Goal: Information Seeking & Learning: Learn about a topic

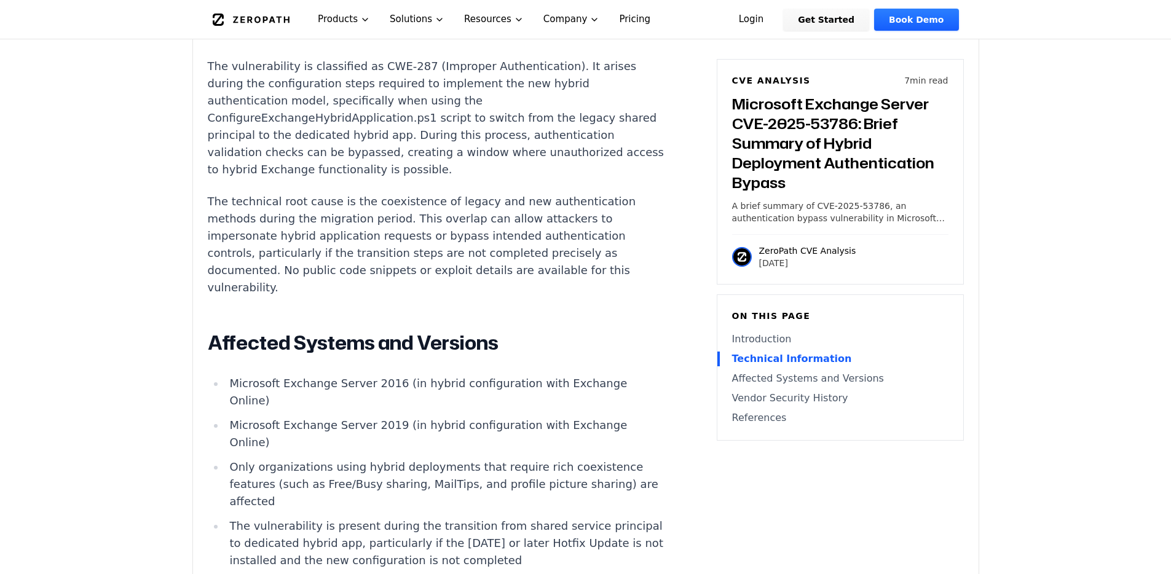
scroll to position [1166, 0]
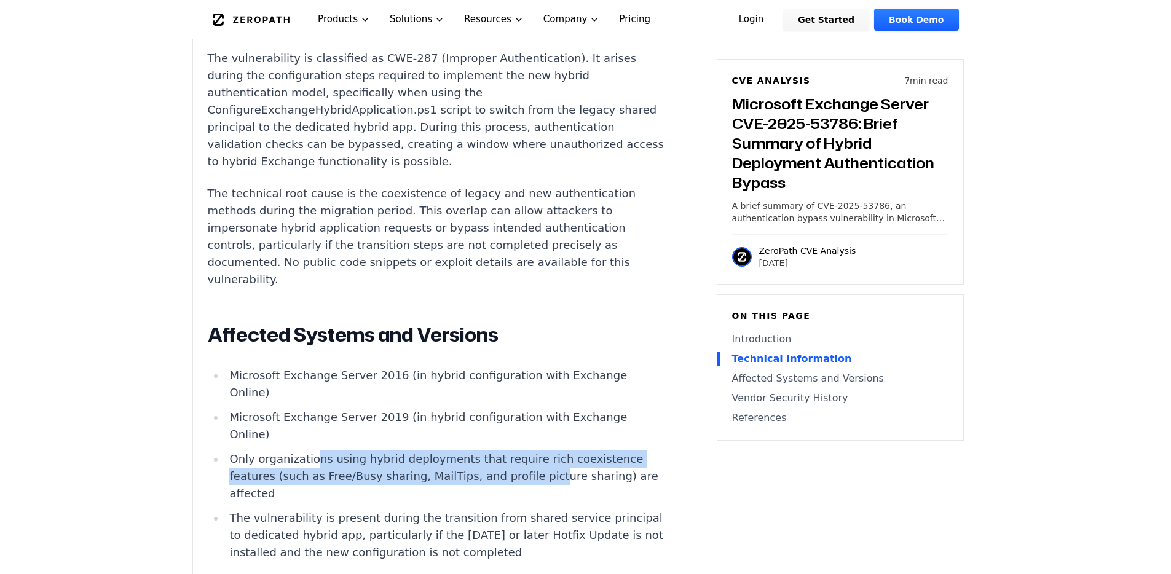
drag, startPoint x: 307, startPoint y: 373, endPoint x: 492, endPoint y: 384, distance: 185.3
click at [492, 451] on li "Only organizations using hybrid deployments that require rich coexistence featu…" at bounding box center [445, 477] width 440 height 52
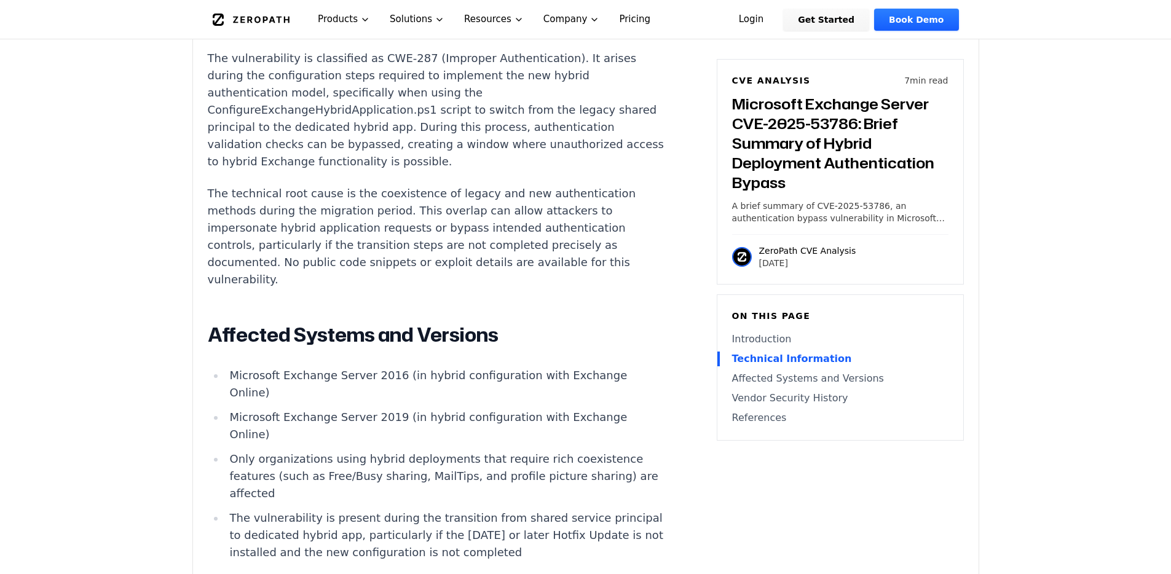
scroll to position [1182, 0]
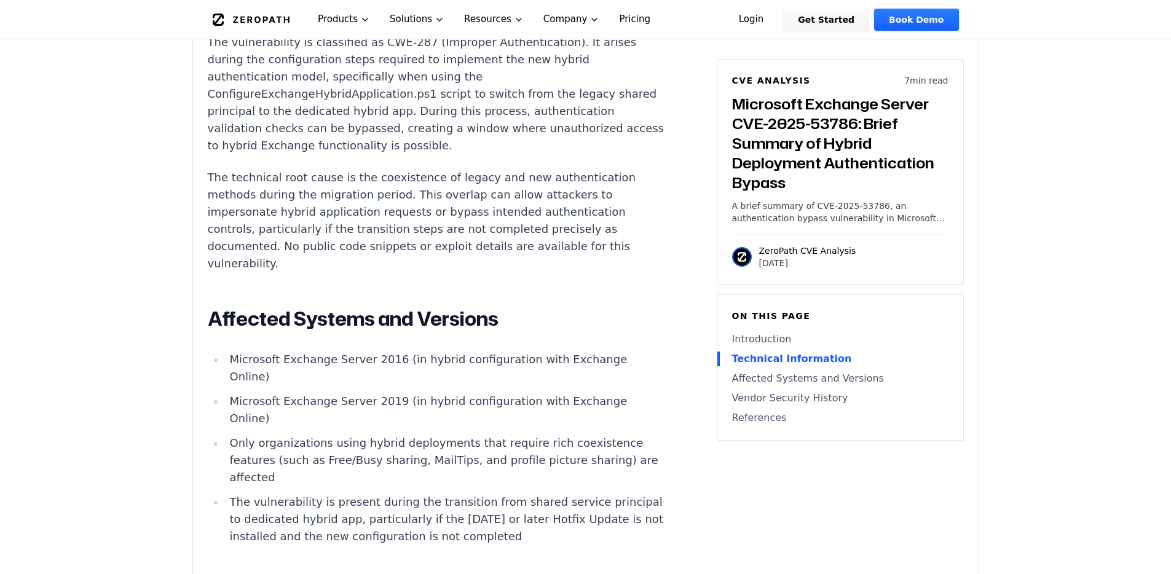
drag, startPoint x: 457, startPoint y: 434, endPoint x: 264, endPoint y: 388, distance: 198.5
click at [231, 494] on li "The vulnerability is present during the transition from shared service principa…" at bounding box center [445, 520] width 440 height 52
click at [491, 385] on ul "Microsoft Exchange Server 2016 (in hybrid configuration with Exchange Online) M…" at bounding box center [436, 448] width 457 height 194
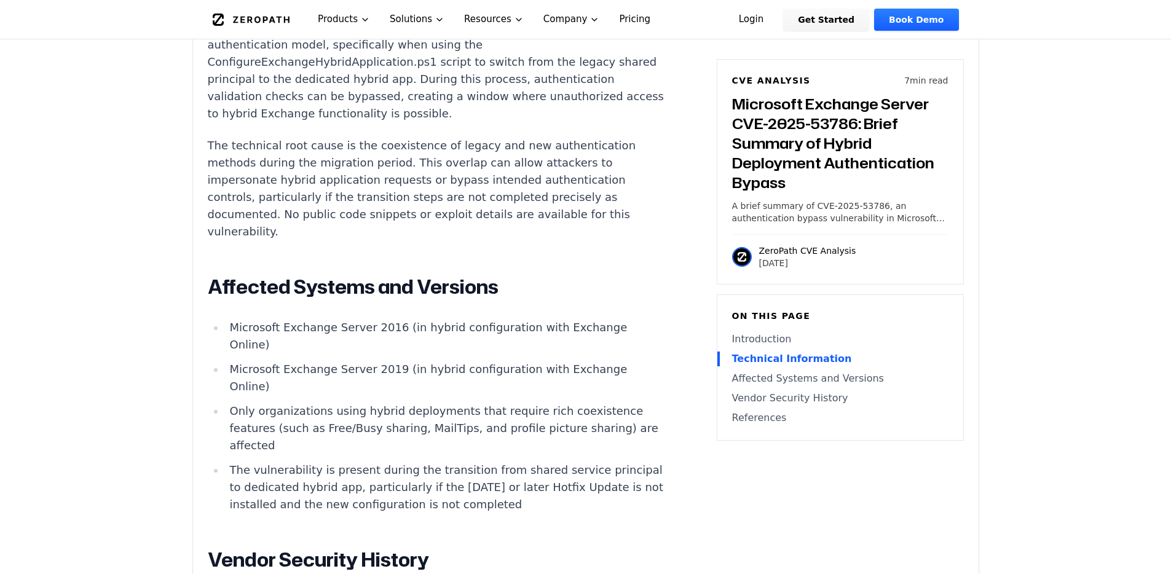
scroll to position [1221, 0]
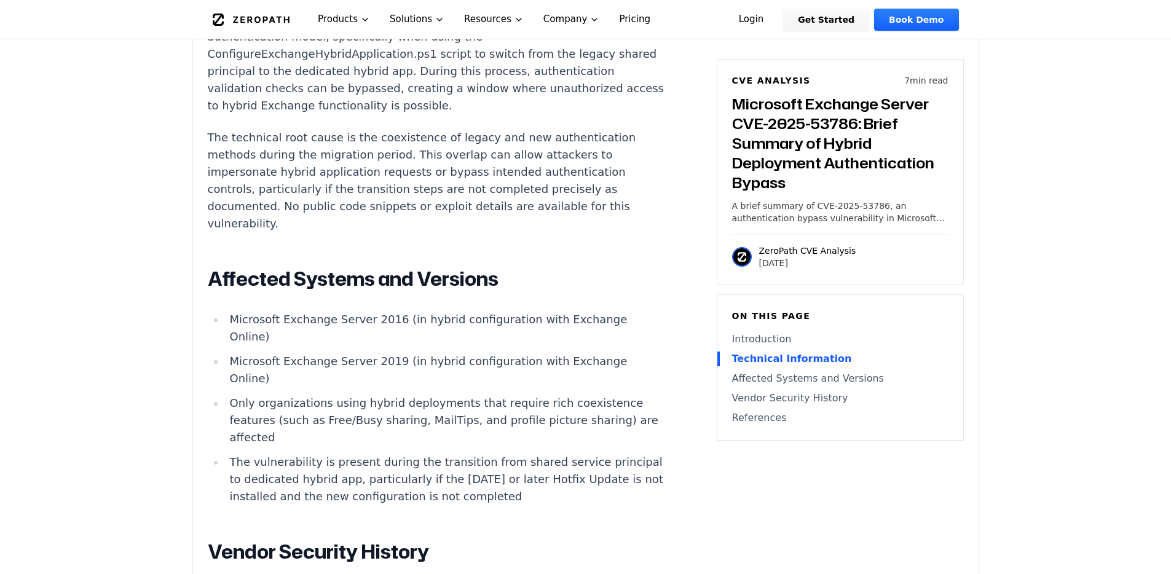
drag, startPoint x: 452, startPoint y: 397, endPoint x: 226, endPoint y: 363, distance: 229.4
click at [226, 454] on li "The vulnerability is present during the transition from shared service principa…" at bounding box center [445, 480] width 440 height 52
click at [518, 454] on li "The vulnerability is present during the transition from shared service principa…" at bounding box center [445, 480] width 440 height 52
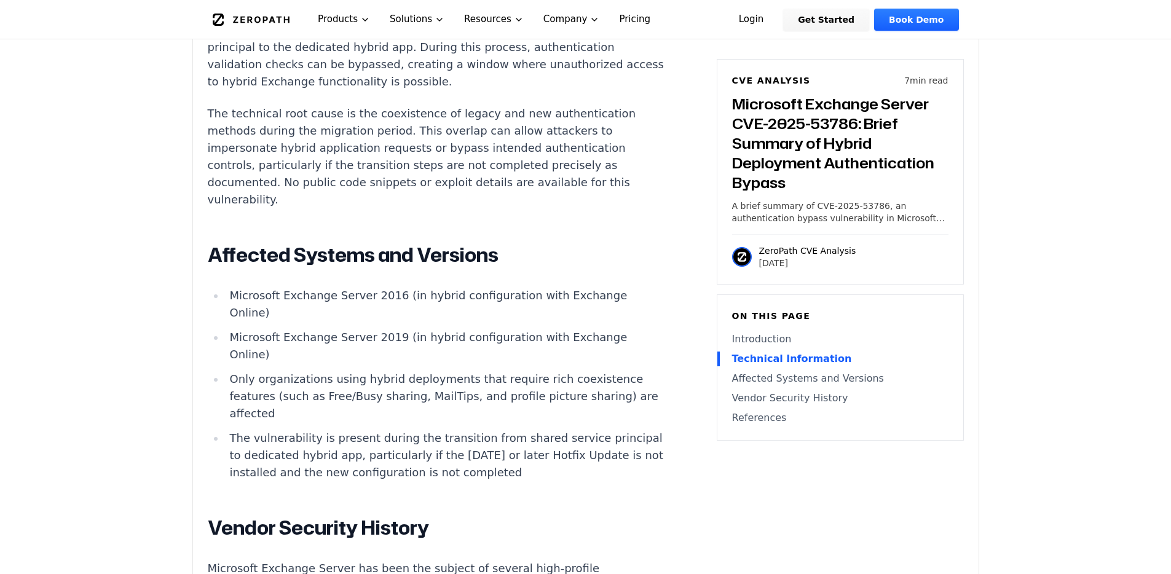
scroll to position [1253, 0]
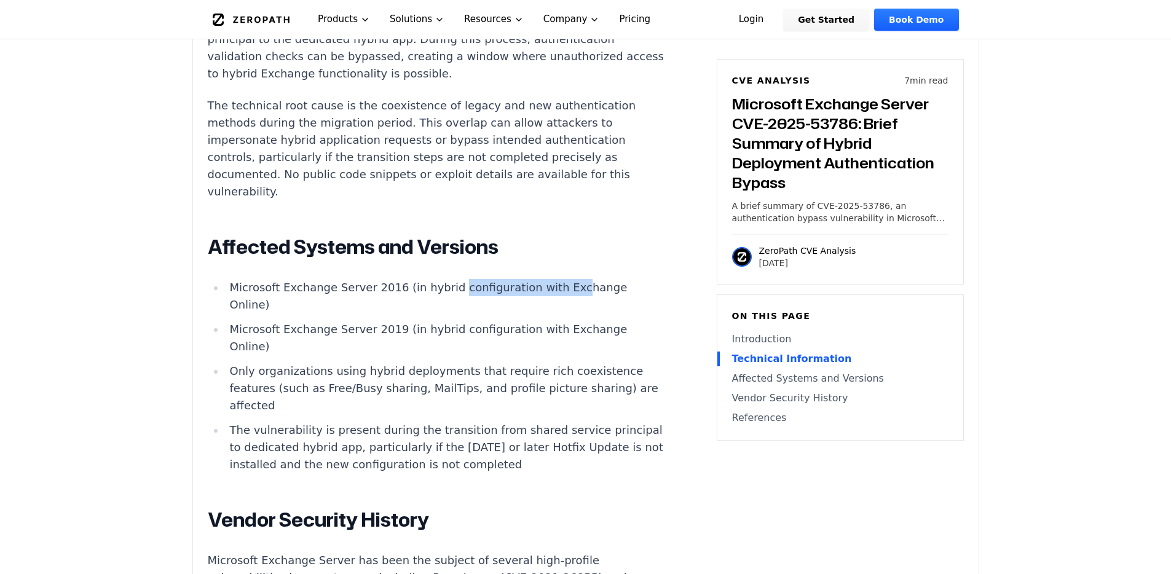
drag, startPoint x: 442, startPoint y: 237, endPoint x: 554, endPoint y: 239, distance: 111.9
click at [554, 279] on li "Microsoft Exchange Server 2016 (in hybrid configuration with Exchange Online)" at bounding box center [445, 296] width 440 height 34
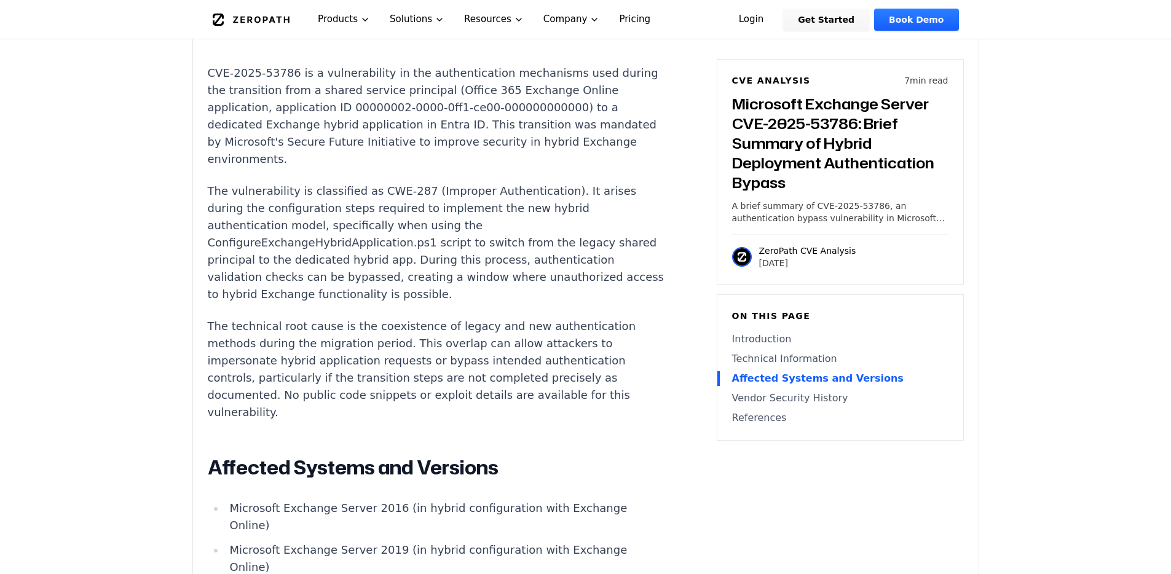
scroll to position [1025, 0]
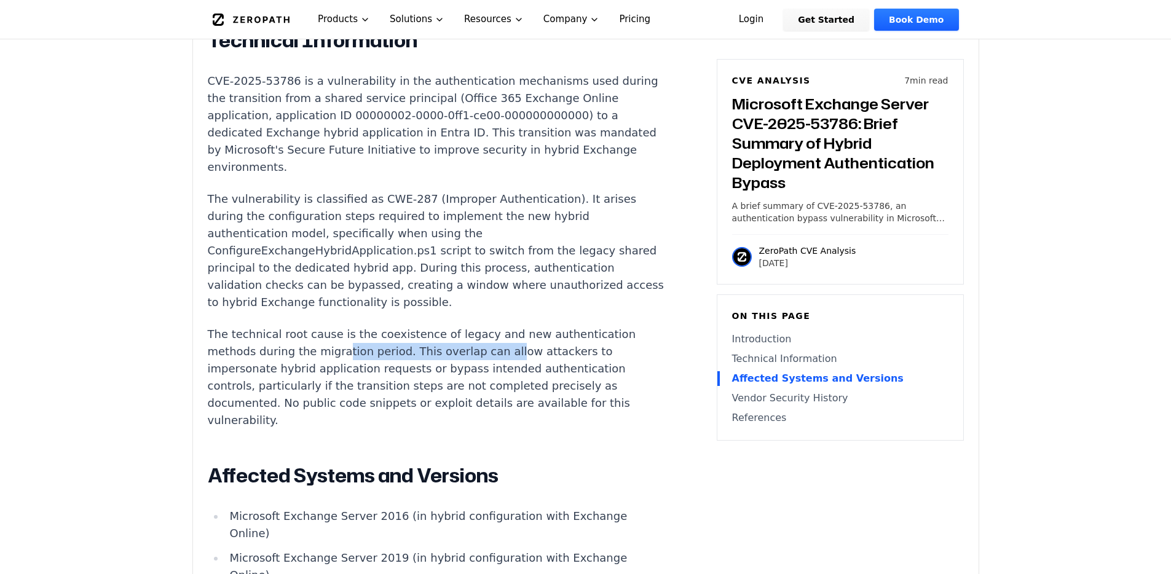
drag, startPoint x: 286, startPoint y: 309, endPoint x: 440, endPoint y: 317, distance: 154.5
click at [440, 326] on p "The technical root cause is the coexistence of legacy and new authentication me…" at bounding box center [436, 377] width 457 height 103
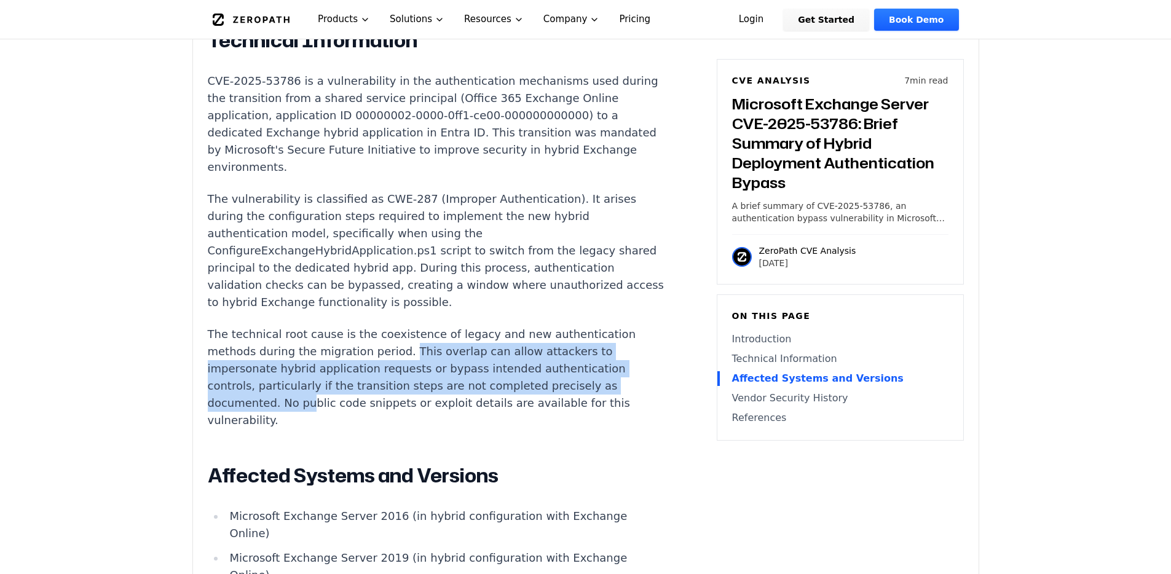
drag, startPoint x: 350, startPoint y: 309, endPoint x: 491, endPoint y: 356, distance: 148.5
click at [491, 356] on p "The technical root cause is the coexistence of legacy and new authentication me…" at bounding box center [436, 377] width 457 height 103
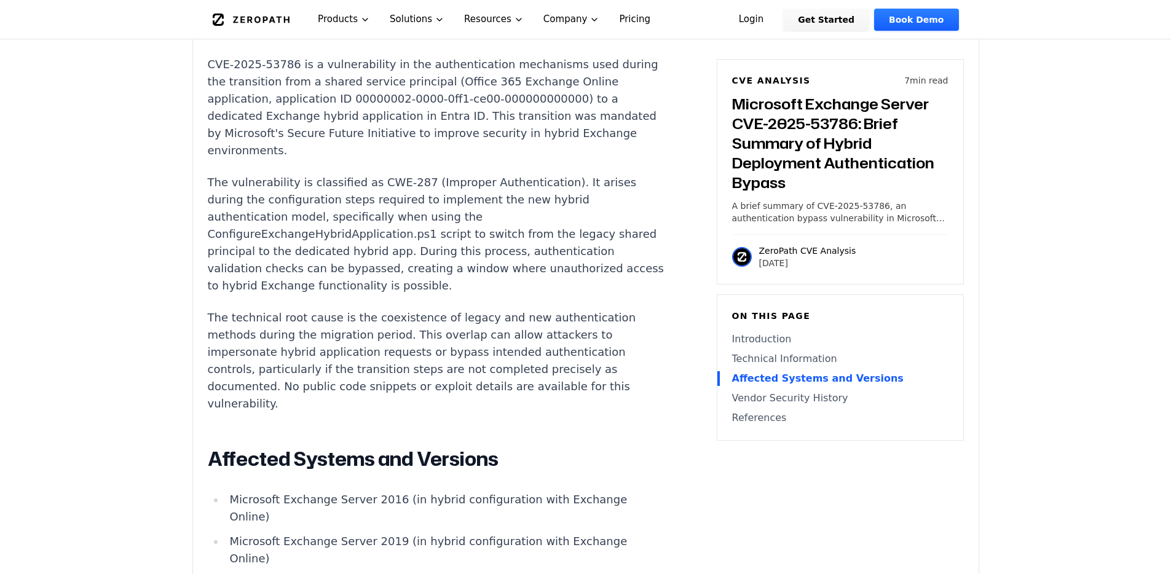
scroll to position [1049, 0]
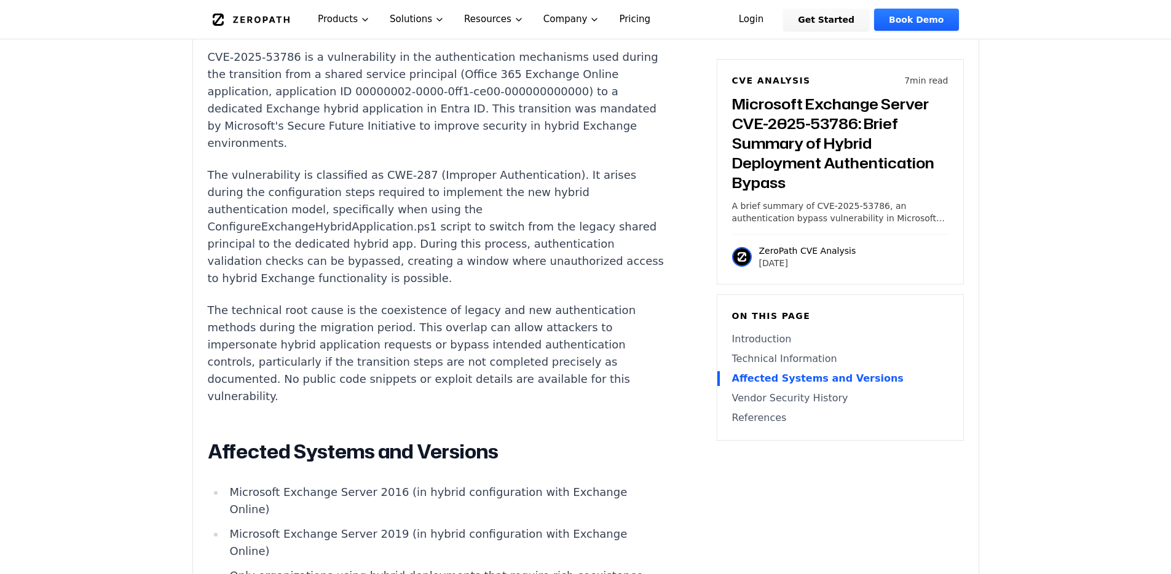
click at [390, 320] on p "The technical root cause is the coexistence of legacy and new authentication me…" at bounding box center [436, 353] width 457 height 103
click at [363, 302] on p "The technical root cause is the coexistence of legacy and new authentication me…" at bounding box center [436, 353] width 457 height 103
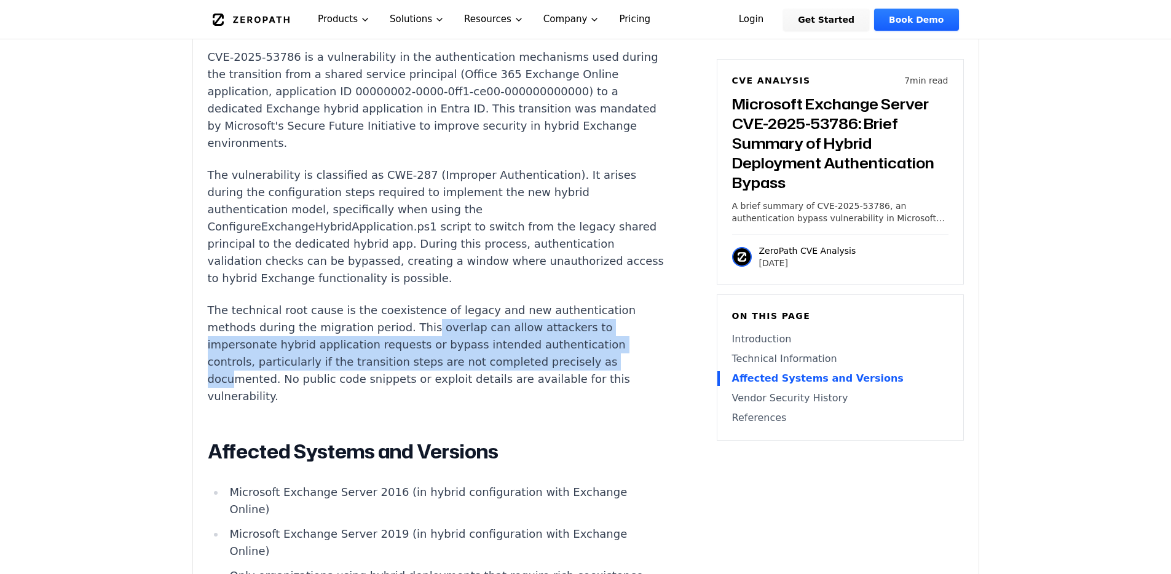
drag, startPoint x: 370, startPoint y: 296, endPoint x: 414, endPoint y: 331, distance: 56.1
click at [414, 331] on p "The technical root cause is the coexistence of legacy and new authentication me…" at bounding box center [436, 353] width 457 height 103
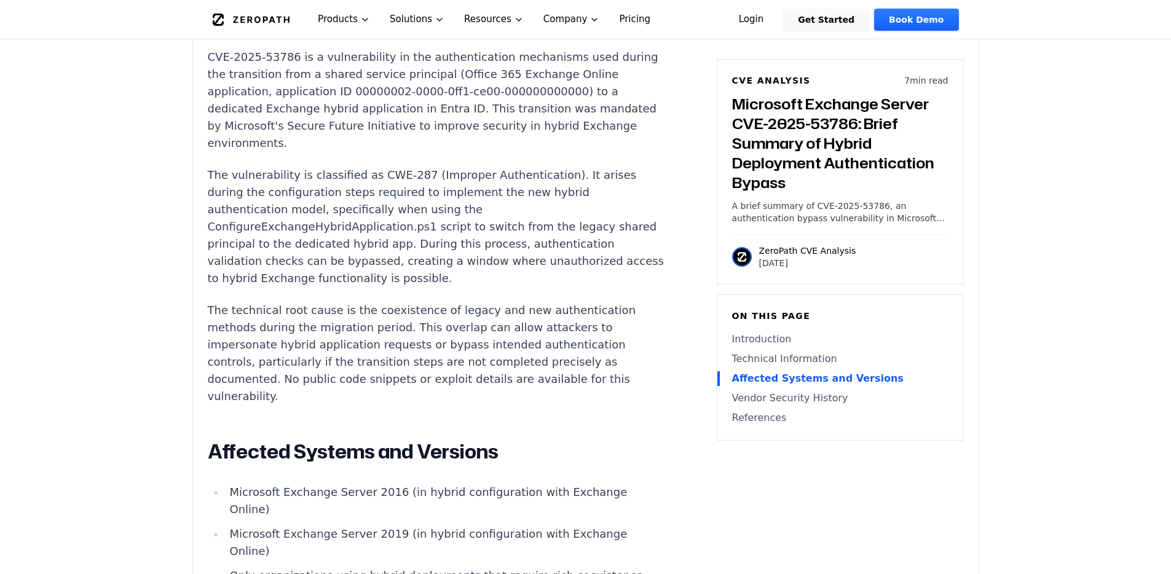
click at [416, 338] on p "The technical root cause is the coexistence of legacy and new authentication me…" at bounding box center [436, 353] width 457 height 103
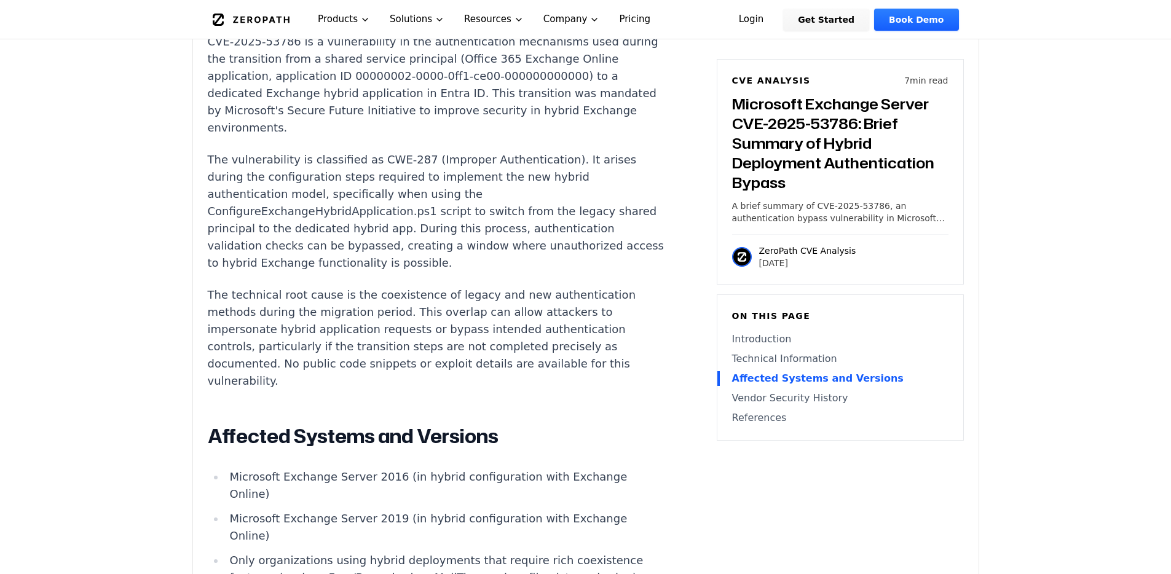
scroll to position [1072, 0]
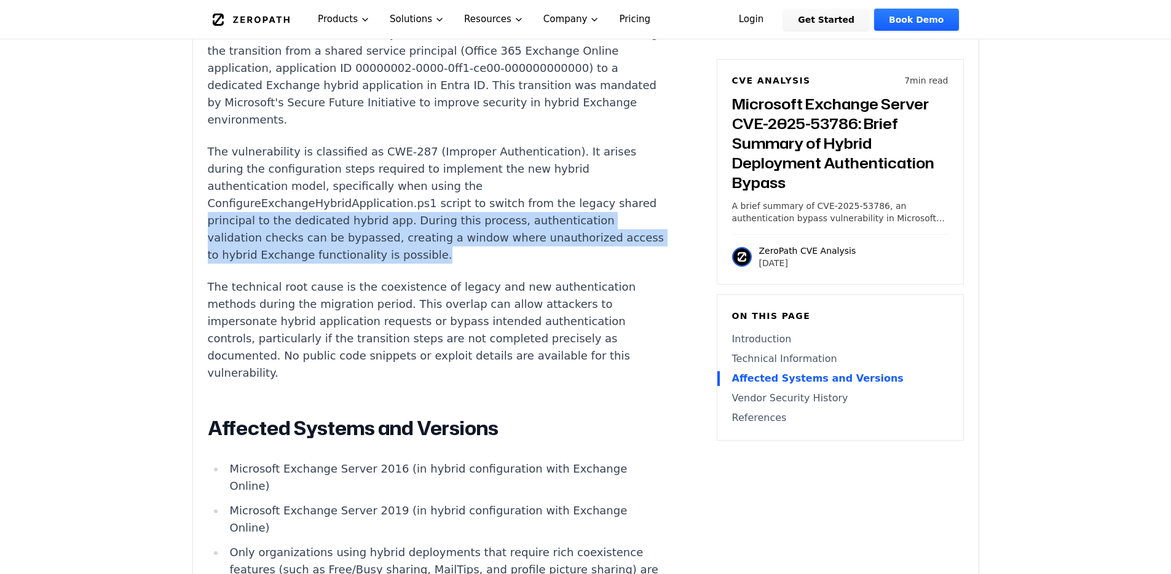
drag, startPoint x: 242, startPoint y: 187, endPoint x: 421, endPoint y: 211, distance: 180.5
click at [421, 211] on p "The vulnerability is classified as CWE-287 (Improper Authentication). It arises…" at bounding box center [436, 203] width 457 height 120
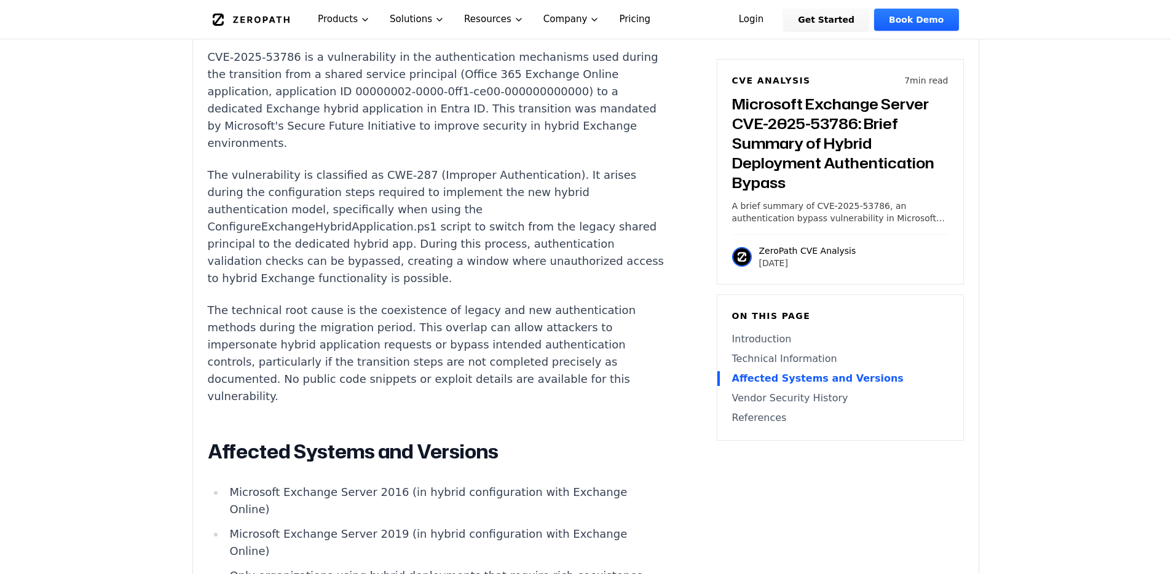
scroll to position [1056, 0]
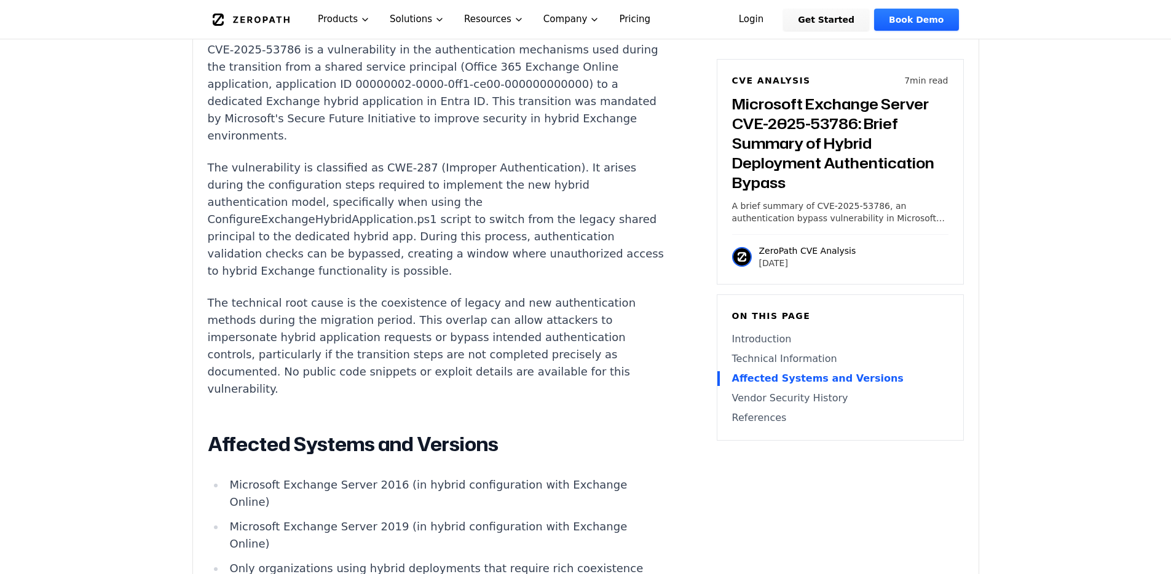
click at [418, 242] on p "The vulnerability is classified as CWE-287 (Improper Authentication). It arises…" at bounding box center [436, 219] width 457 height 120
click at [390, 197] on p "The vulnerability is classified as CWE-287 (Improper Authentication). It arises…" at bounding box center [436, 219] width 457 height 120
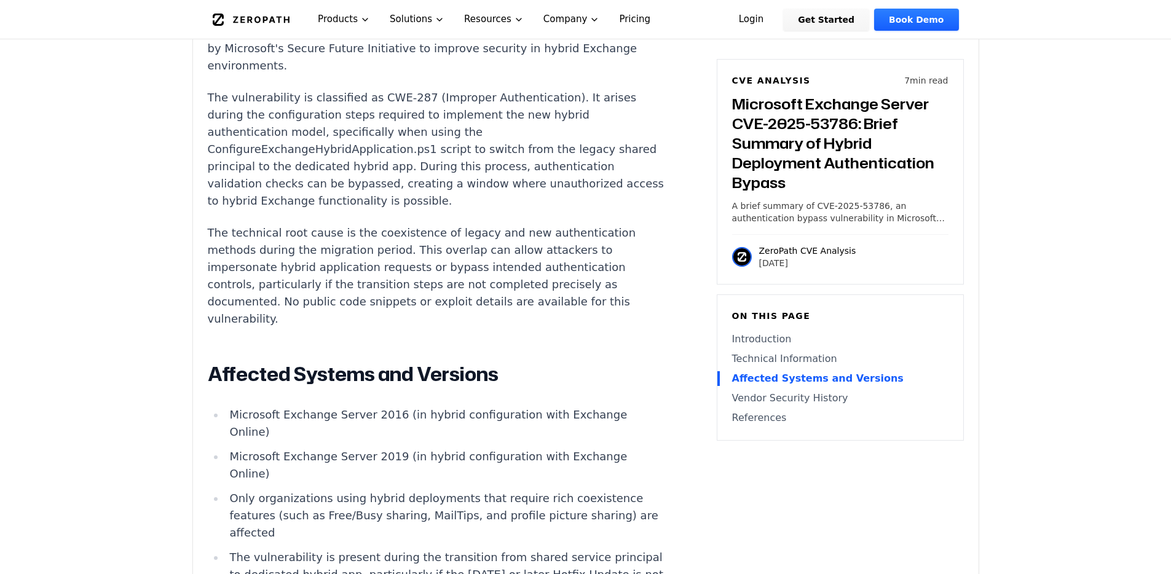
scroll to position [0, 0]
